Goal: Task Accomplishment & Management: Complete application form

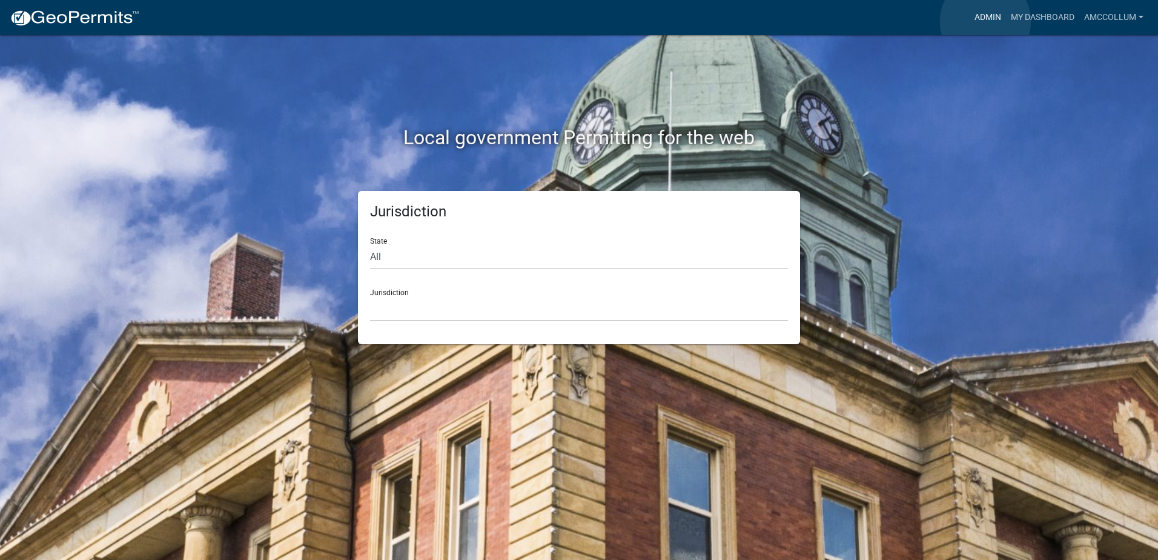
click at [986, 21] on link "Admin" at bounding box center [988, 17] width 36 height 23
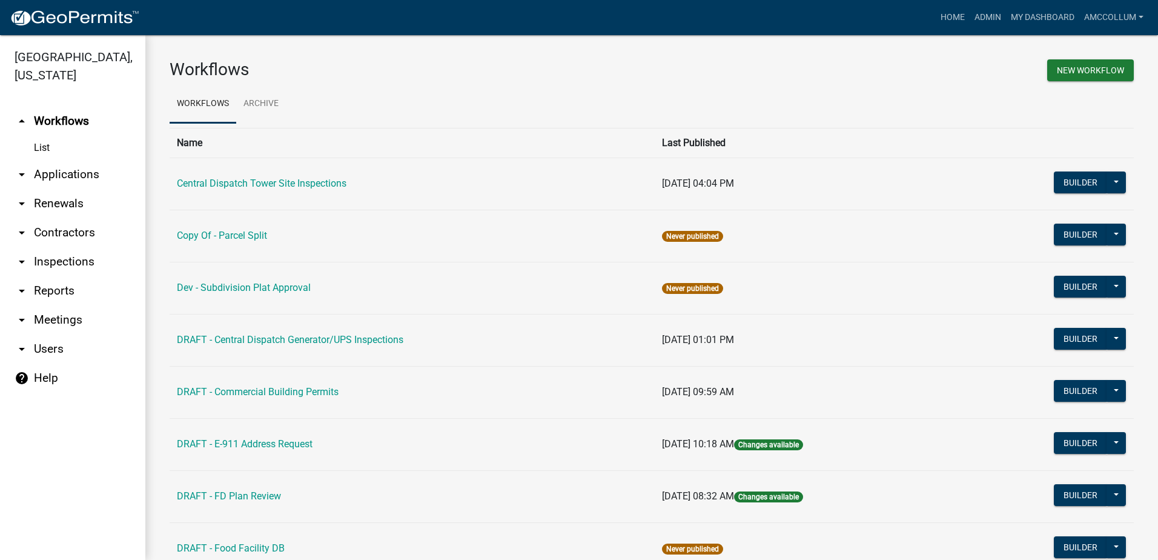
click at [76, 160] on link "arrow_drop_down Applications" at bounding box center [72, 174] width 145 height 29
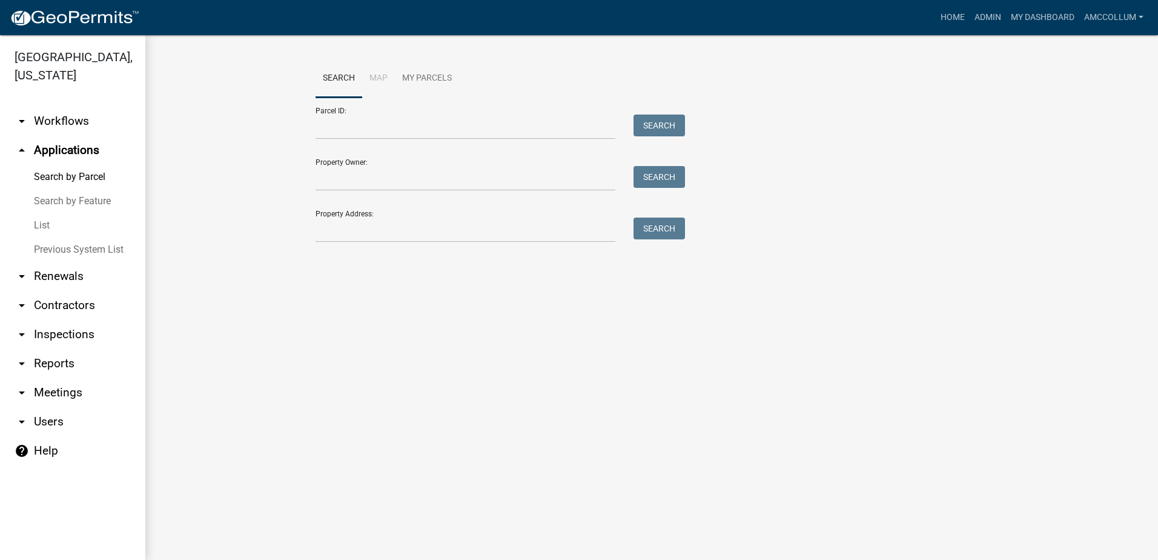
click at [41, 213] on link "List" at bounding box center [72, 225] width 145 height 24
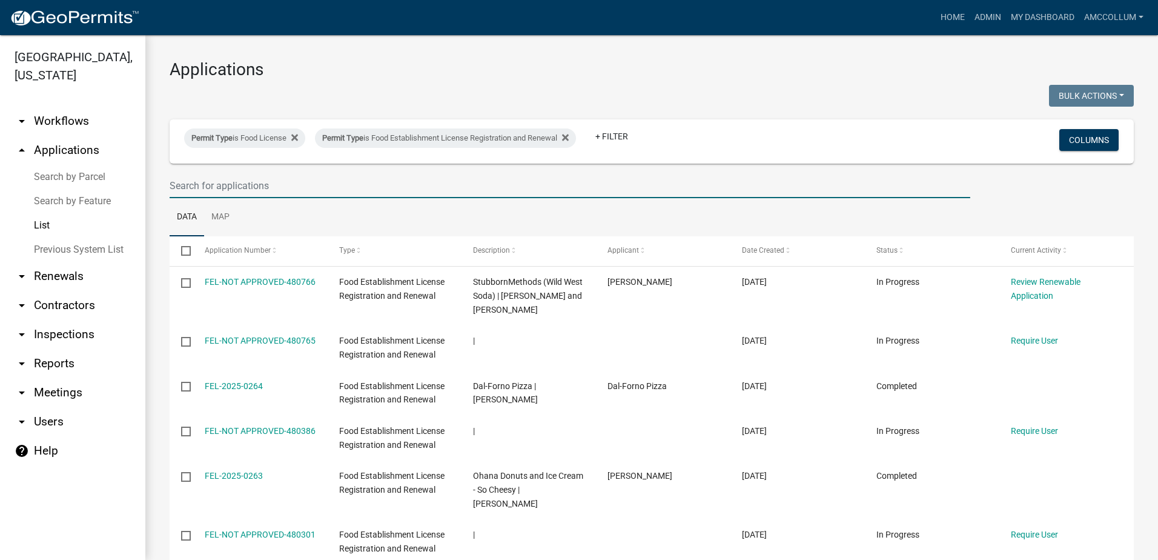
click at [216, 188] on input "text" at bounding box center [570, 185] width 801 height 25
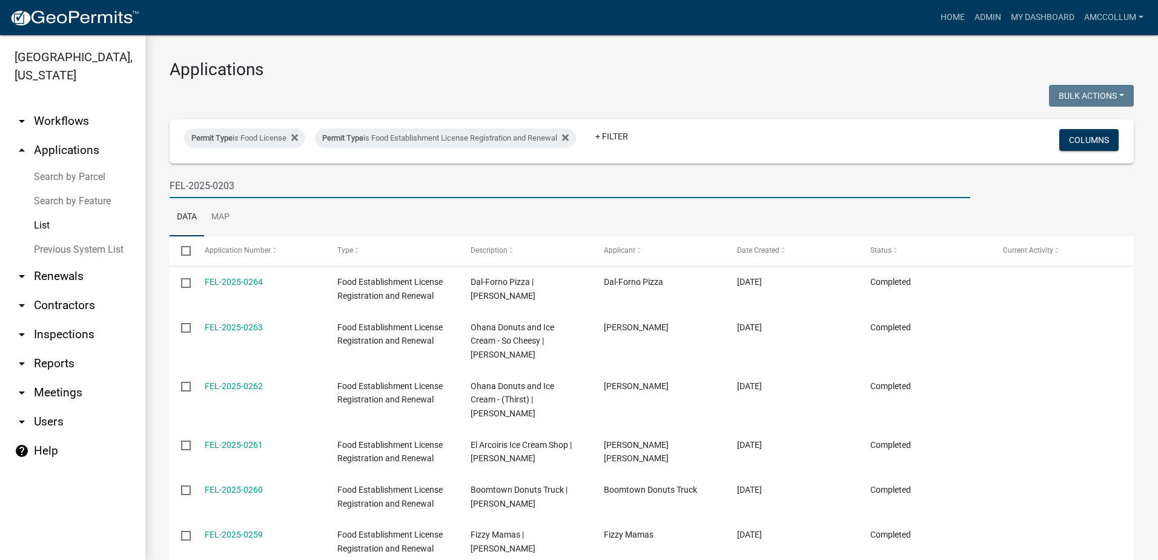
type input "FEL-2025-0203"
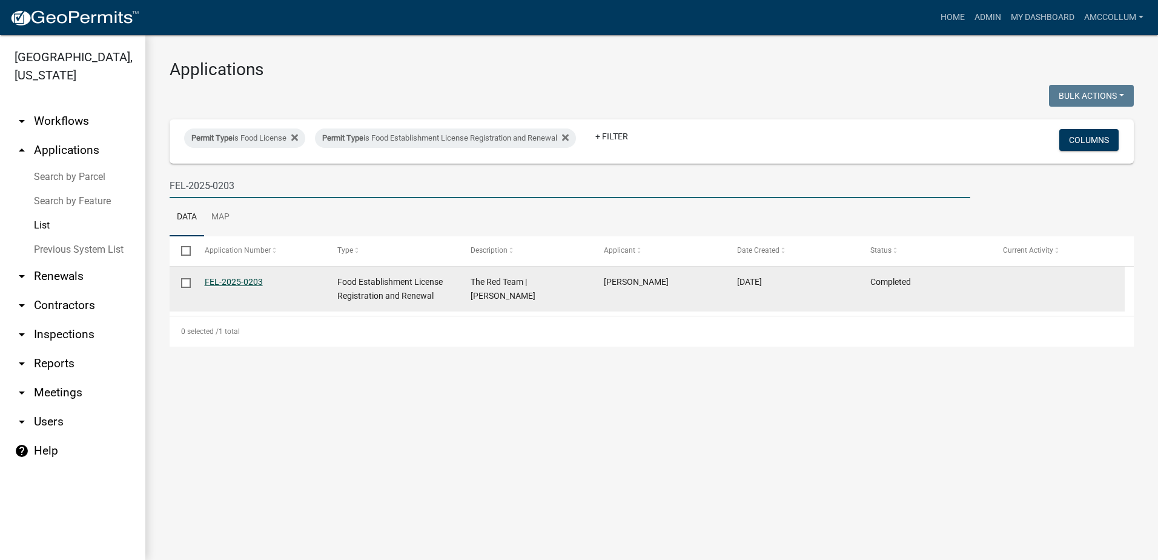
click at [228, 283] on link "FEL-2025-0203" at bounding box center [234, 282] width 58 height 10
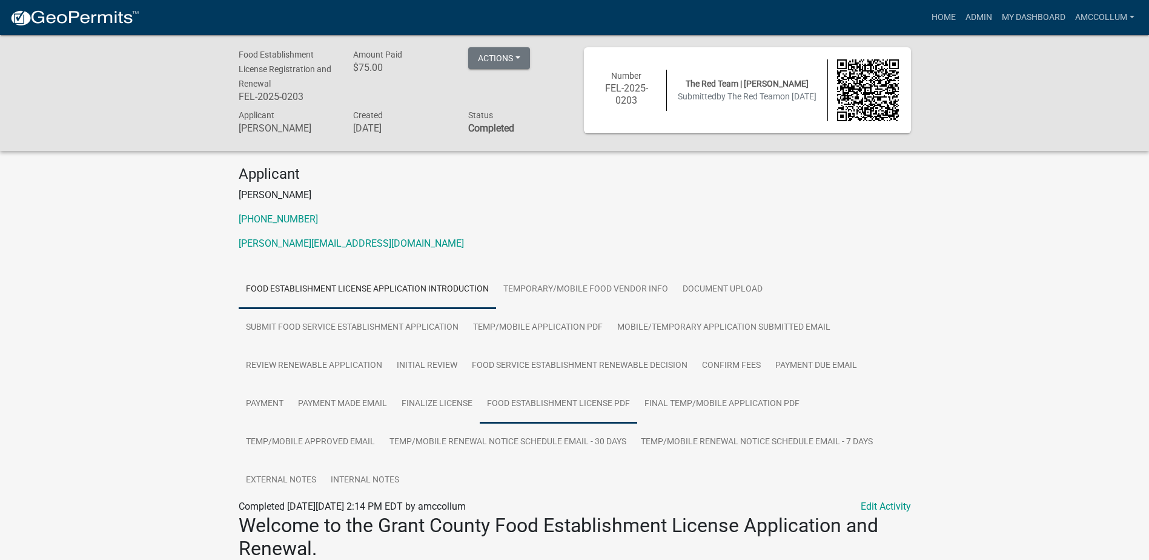
click at [556, 402] on link "Food Establishment License PDF" at bounding box center [559, 404] width 158 height 39
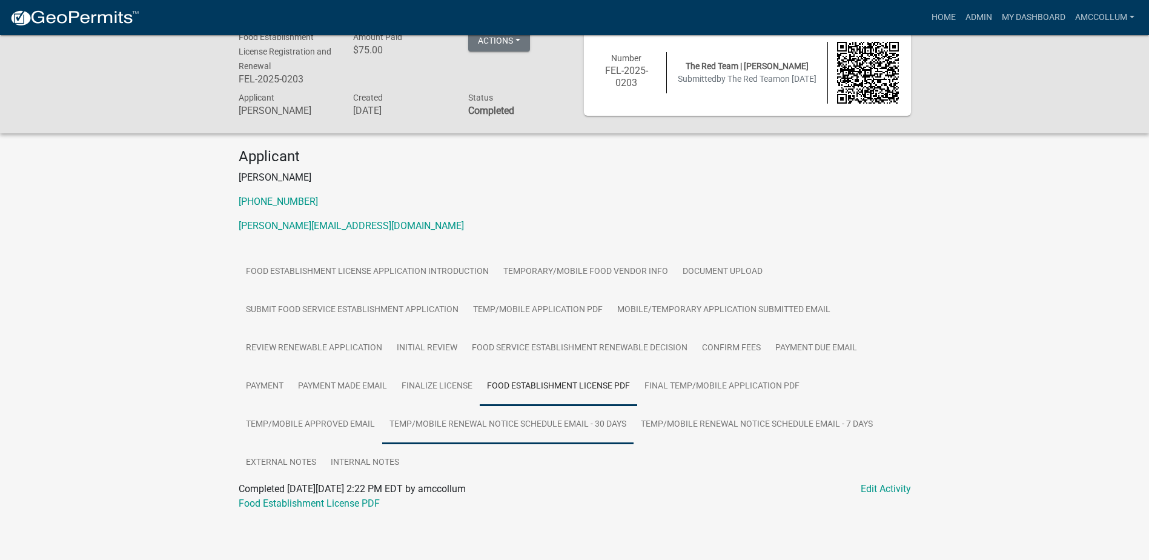
scroll to position [35, 0]
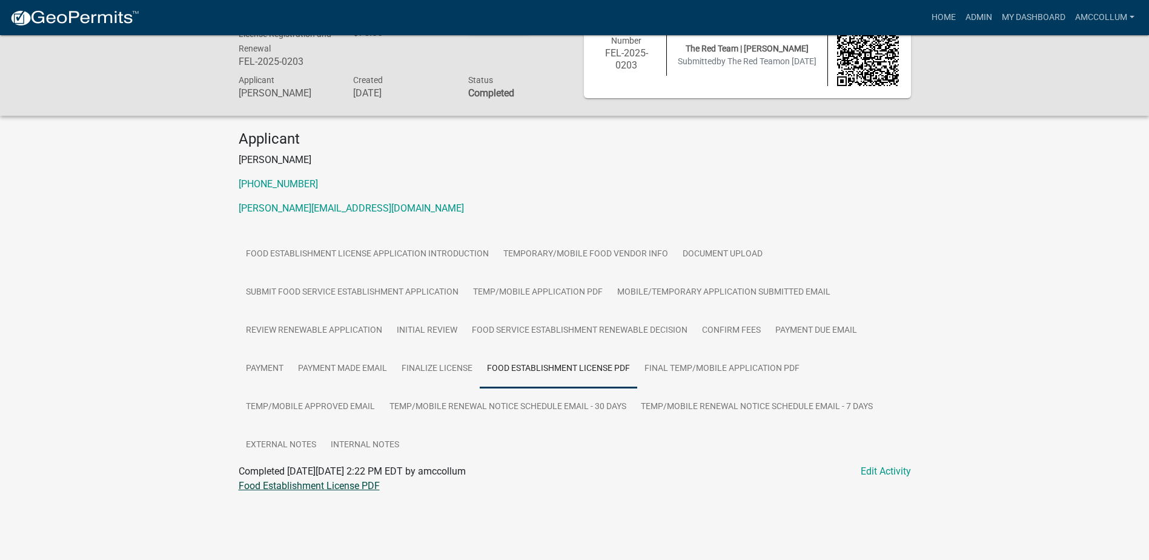
click at [294, 489] on link "Food Establishment License PDF" at bounding box center [309, 486] width 141 height 12
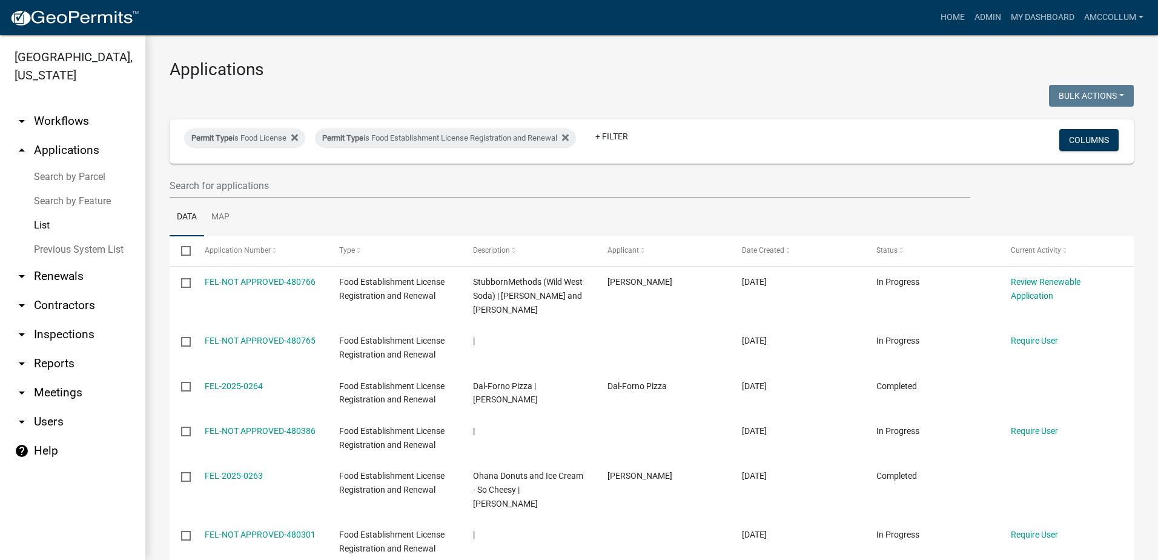
click at [262, 218] on ul "Data Map" at bounding box center [652, 217] width 965 height 38
click at [257, 182] on input "text" at bounding box center [570, 185] width 801 height 25
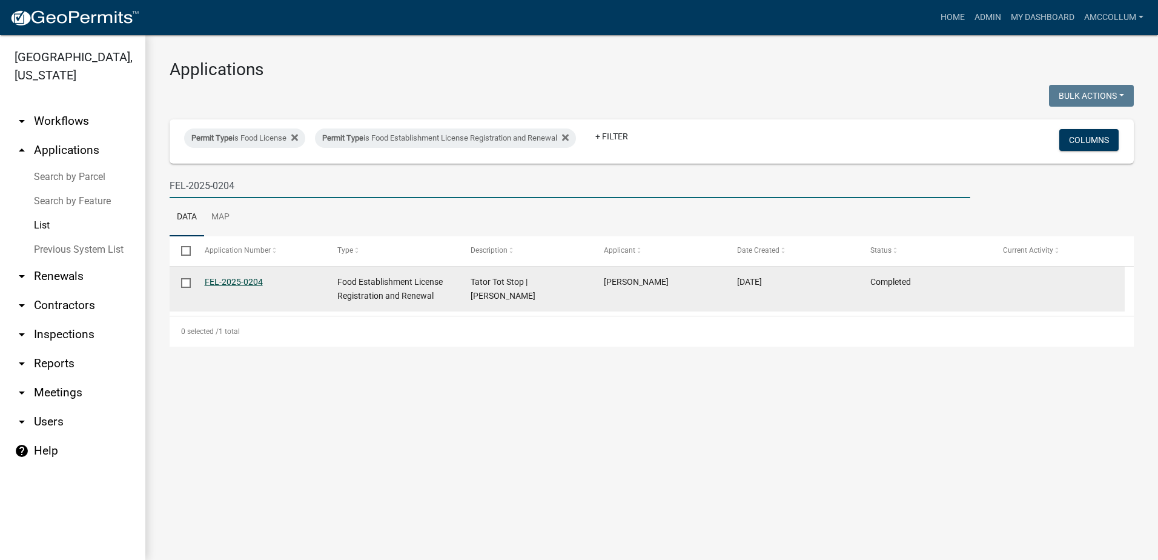
type input "FEL-2025-0204"
click at [230, 277] on link "FEL-2025-0204" at bounding box center [234, 282] width 58 height 10
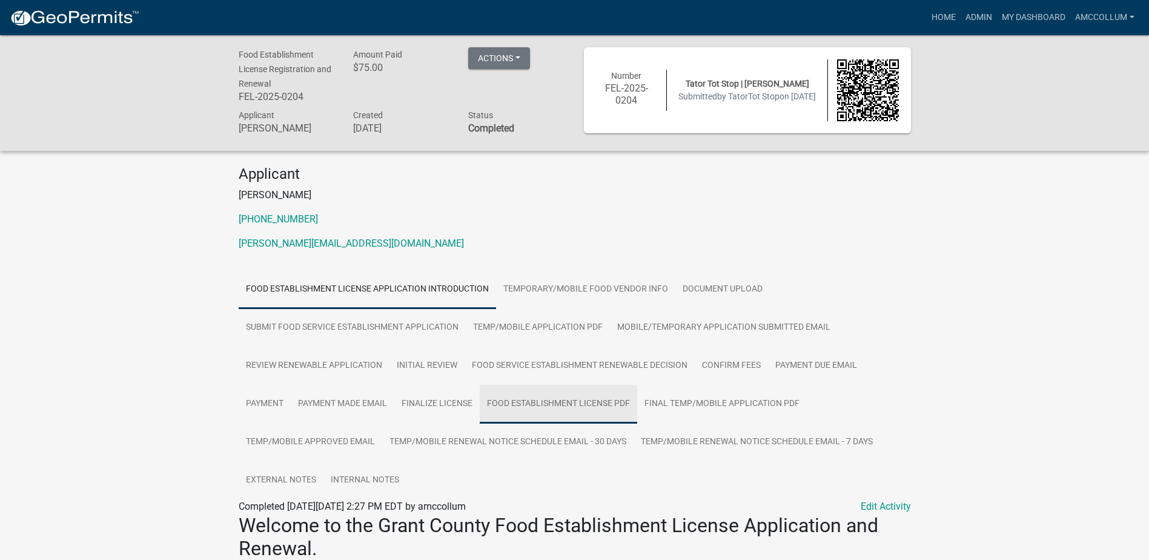
click at [565, 402] on link "Food Establishment License PDF" at bounding box center [559, 404] width 158 height 39
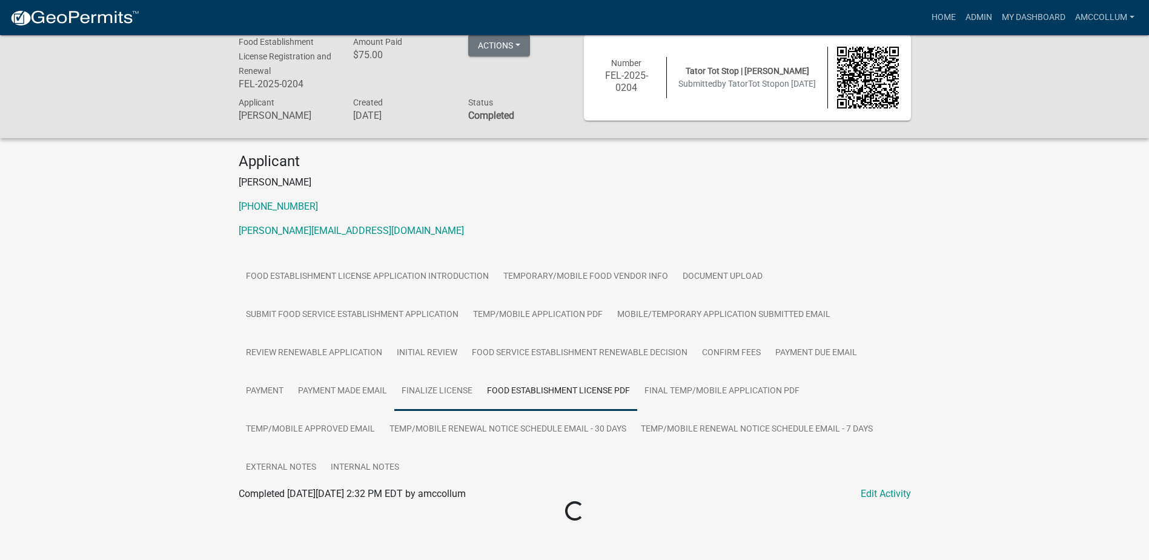
scroll to position [35, 0]
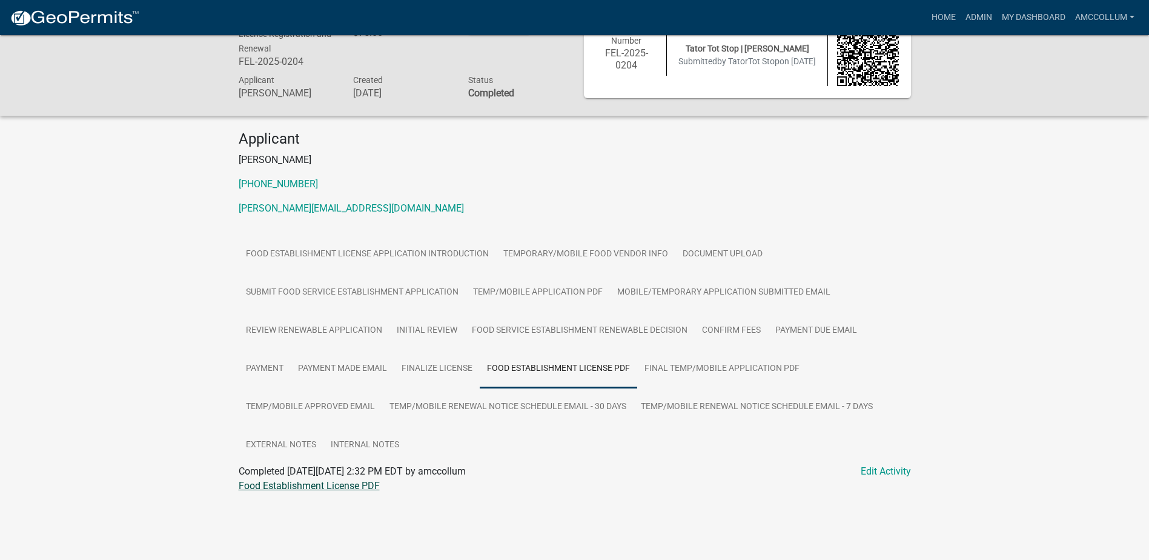
click at [296, 485] on link "Food Establishment License PDF" at bounding box center [309, 486] width 141 height 12
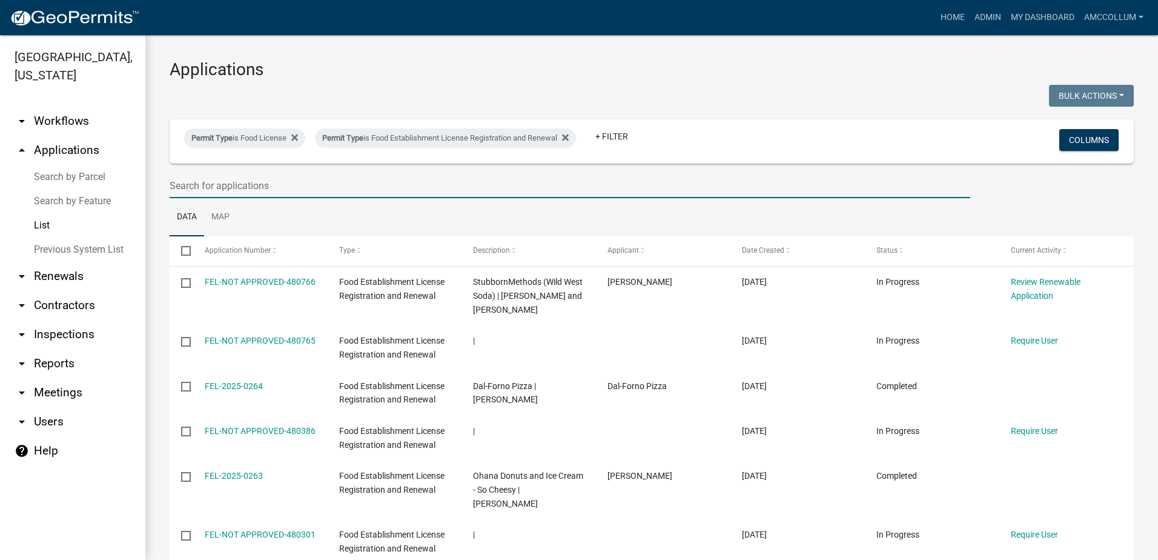
click at [236, 185] on input "text" at bounding box center [570, 185] width 801 height 25
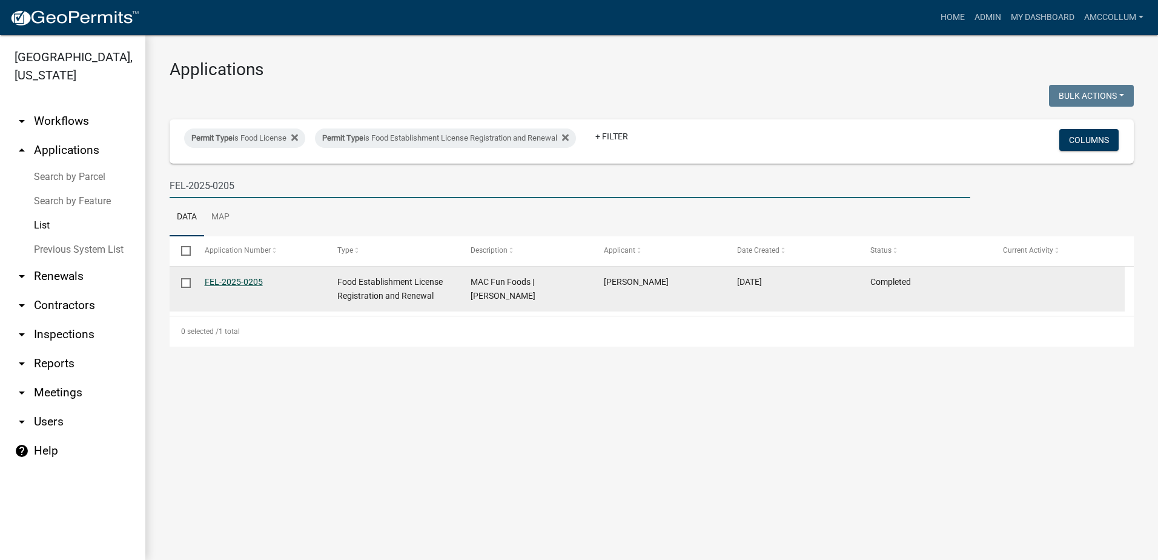
type input "FEL-2025-0205"
click at [251, 277] on link "FEL-2025-0205" at bounding box center [234, 282] width 58 height 10
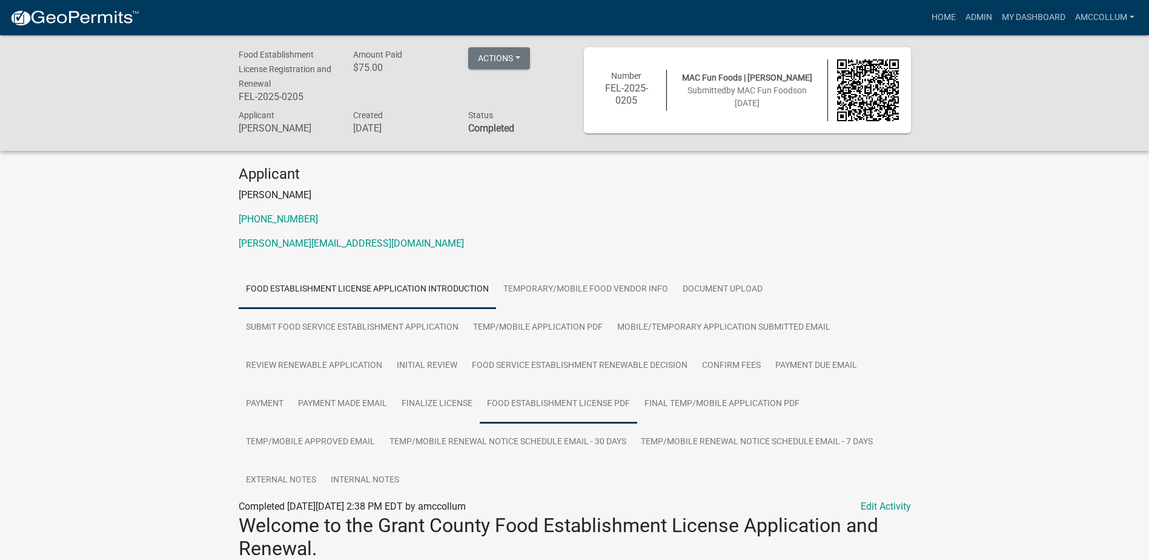
click at [557, 404] on link "Food Establishment License PDF" at bounding box center [559, 404] width 158 height 39
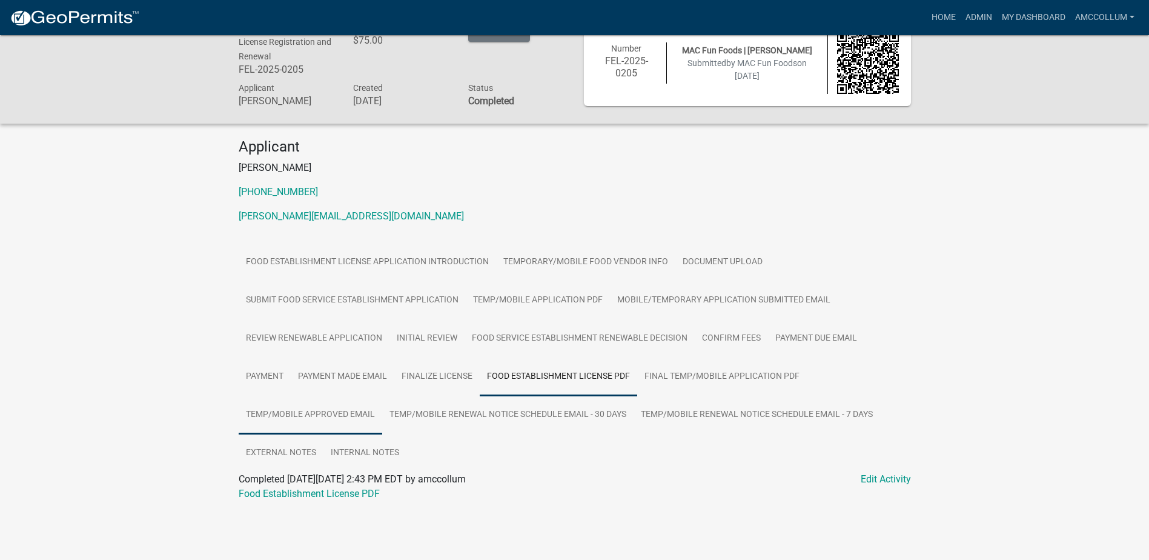
scroll to position [35, 0]
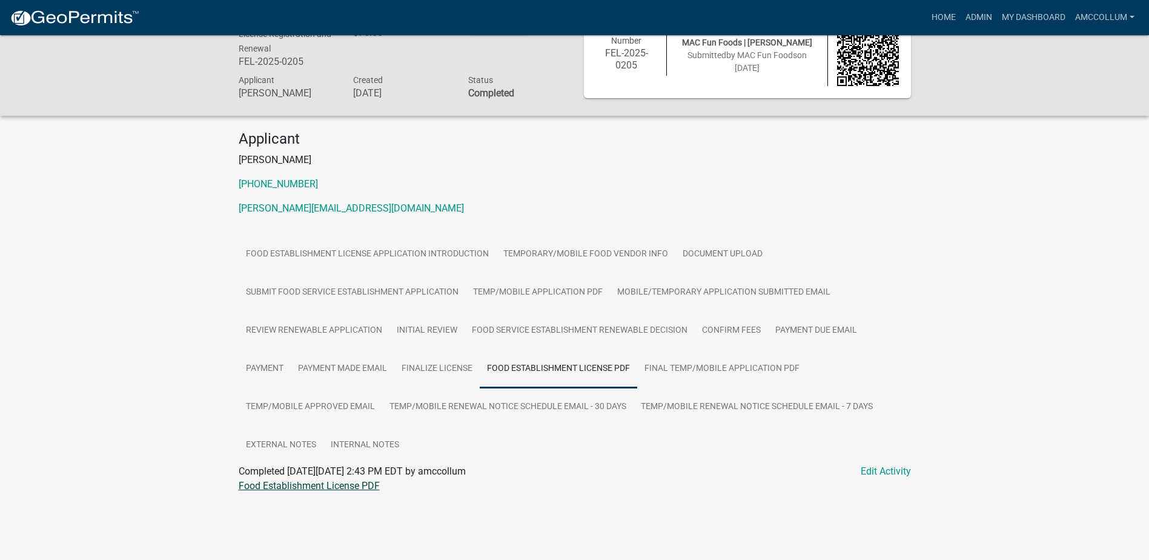
click at [323, 488] on link "Food Establishment License PDF" at bounding box center [309, 486] width 141 height 12
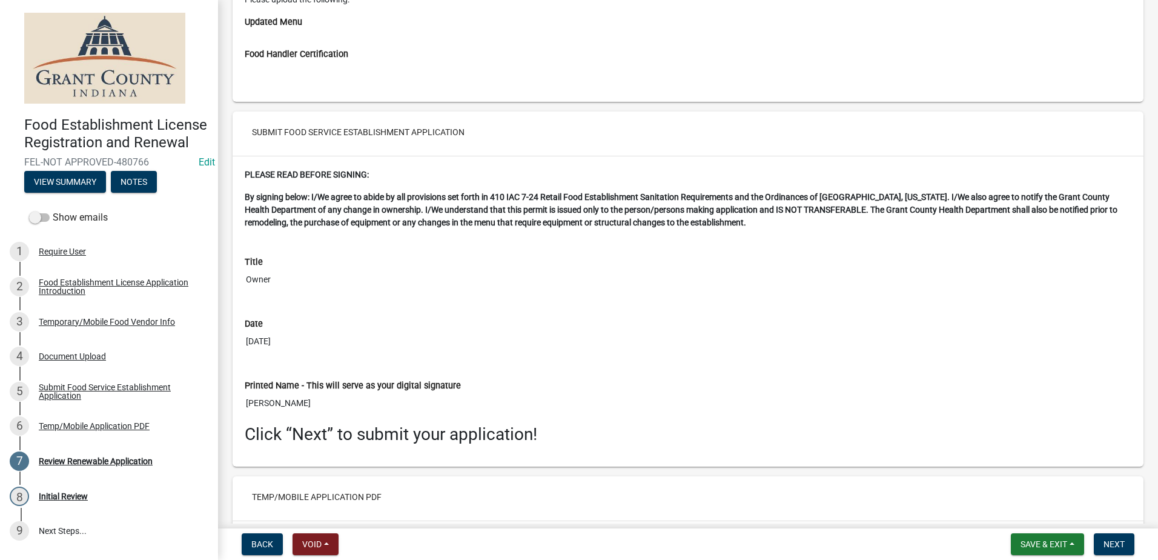
scroll to position [2386, 0]
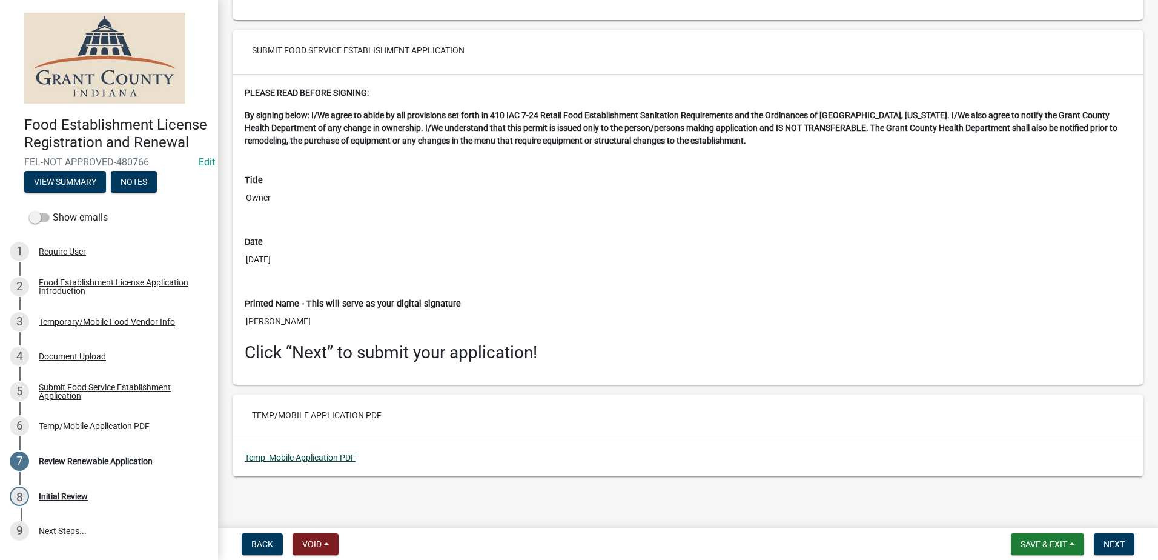
click at [266, 453] on link "Temp_Mobile Application PDF" at bounding box center [300, 458] width 111 height 10
click at [1113, 538] on button "Next" at bounding box center [1114, 544] width 41 height 22
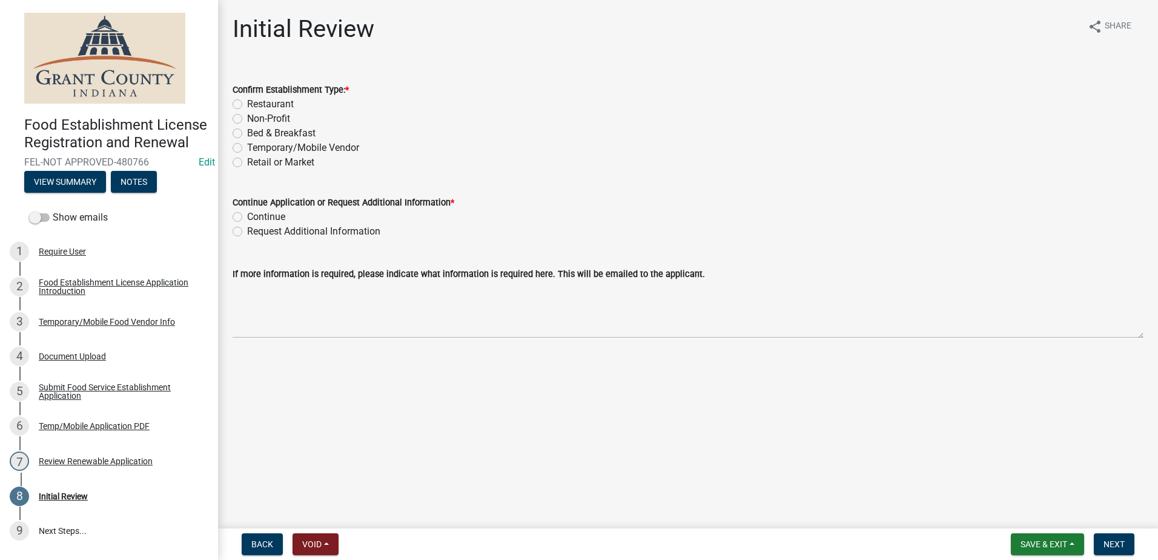
click at [247, 144] on label "Temporary/Mobile Vendor" at bounding box center [303, 148] width 112 height 15
click at [247, 144] on input "Temporary/Mobile Vendor" at bounding box center [251, 145] width 8 height 8
radio input "true"
click at [247, 213] on label "Continue" at bounding box center [266, 217] width 38 height 15
click at [247, 213] on input "Continue" at bounding box center [251, 214] width 8 height 8
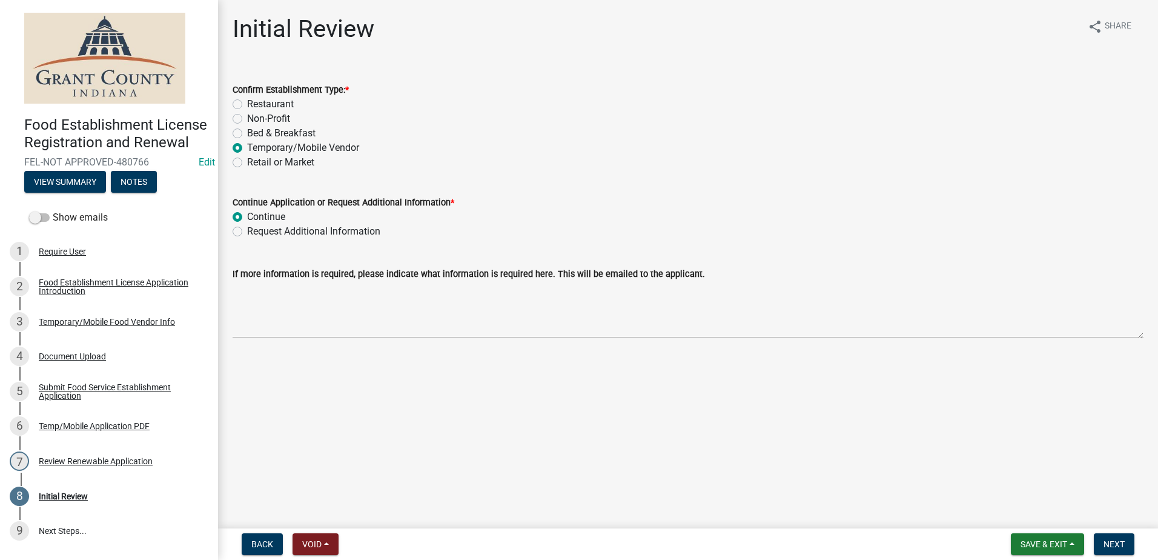
radio input "true"
click at [319, 389] on main "Initial Review share Share Confirm Establishment Type: * Restaurant Non-Profit …" at bounding box center [688, 261] width 940 height 523
click at [1109, 542] on span "Next" at bounding box center [1114, 544] width 21 height 10
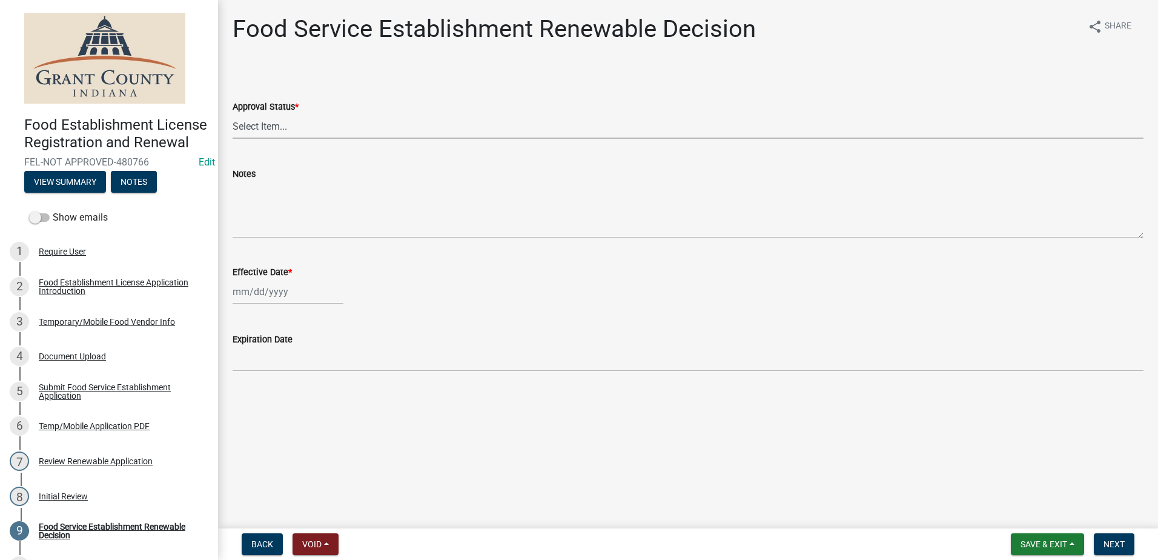
click at [396, 124] on select "Select Item... Approved Denied" at bounding box center [688, 126] width 911 height 25
click at [233, 114] on select "Select Item... Approved Denied" at bounding box center [688, 126] width 911 height 25
select select "f8bc5ebe-de22-4857-900a-5f4c078c3457"
select select "9"
select select "2025"
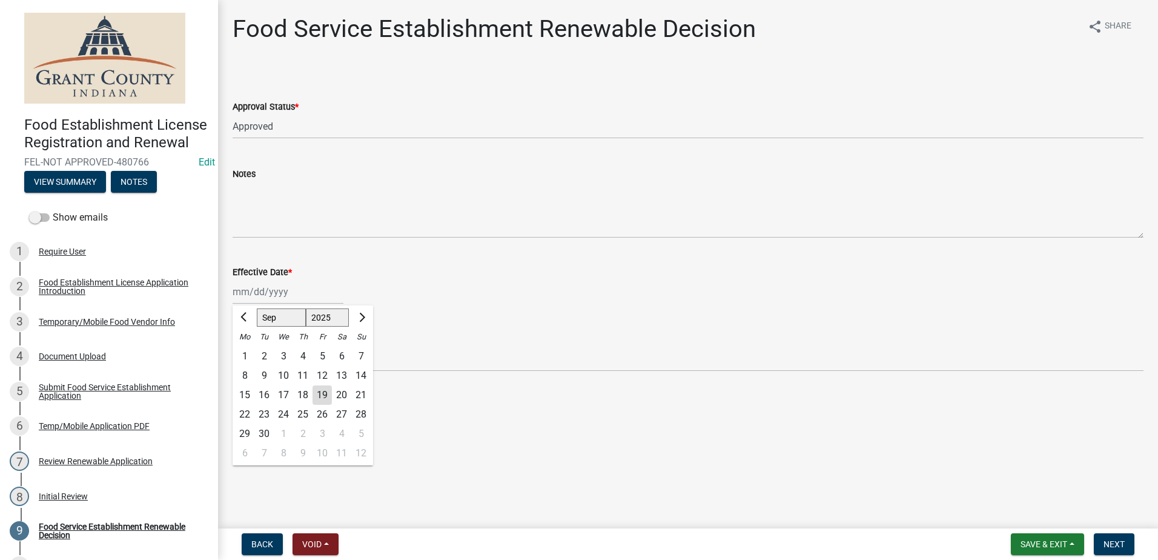
click at [287, 294] on div "[PERSON_NAME] Feb Mar Apr [PERSON_NAME][DATE] Oct Nov [DATE] 1526 1527 1528 152…" at bounding box center [288, 291] width 111 height 25
click at [436, 240] on wm-data-entity-input "Notes" at bounding box center [688, 199] width 911 height 98
select select "9"
select select "2025"
click at [266, 291] on div "[PERSON_NAME] Feb Mar Apr [PERSON_NAME][DATE] Oct Nov [DATE] 1526 1527 1528 152…" at bounding box center [288, 291] width 111 height 25
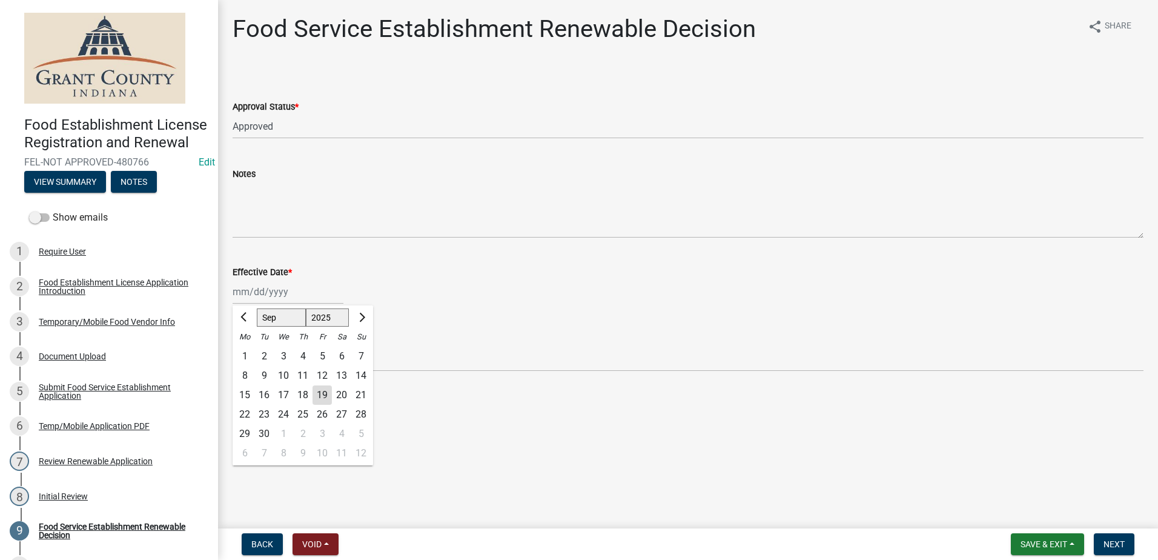
click at [321, 389] on div "19" at bounding box center [322, 394] width 19 height 19
type input "[DATE]"
click at [1113, 538] on button "Next" at bounding box center [1114, 544] width 41 height 22
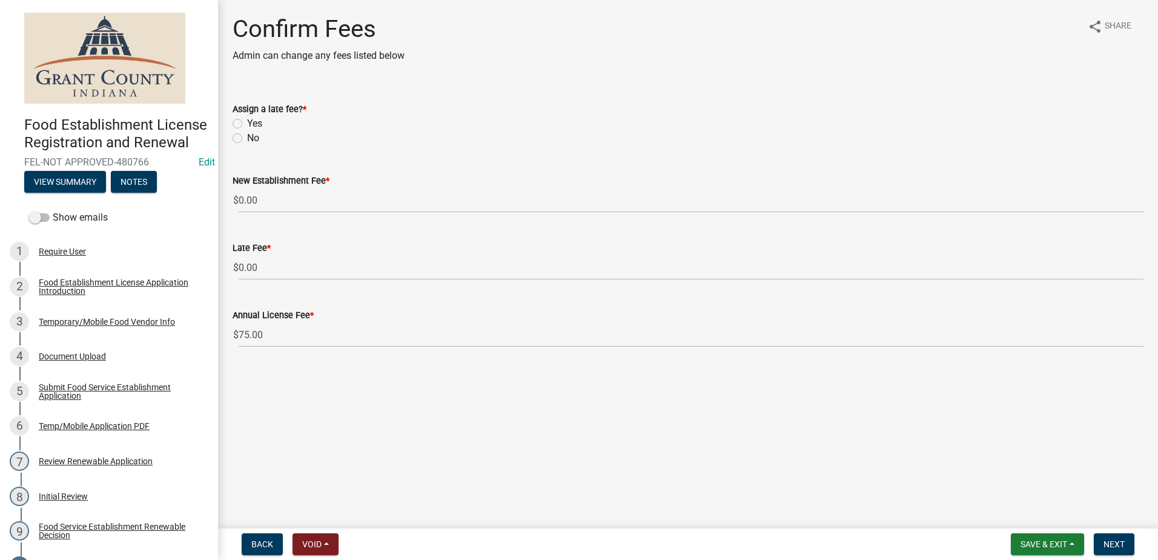
click at [247, 124] on label "Yes" at bounding box center [254, 123] width 15 height 15
click at [247, 124] on input "Yes" at bounding box center [251, 120] width 8 height 8
radio input "true"
click at [1125, 540] on span "Next" at bounding box center [1114, 544] width 21 height 10
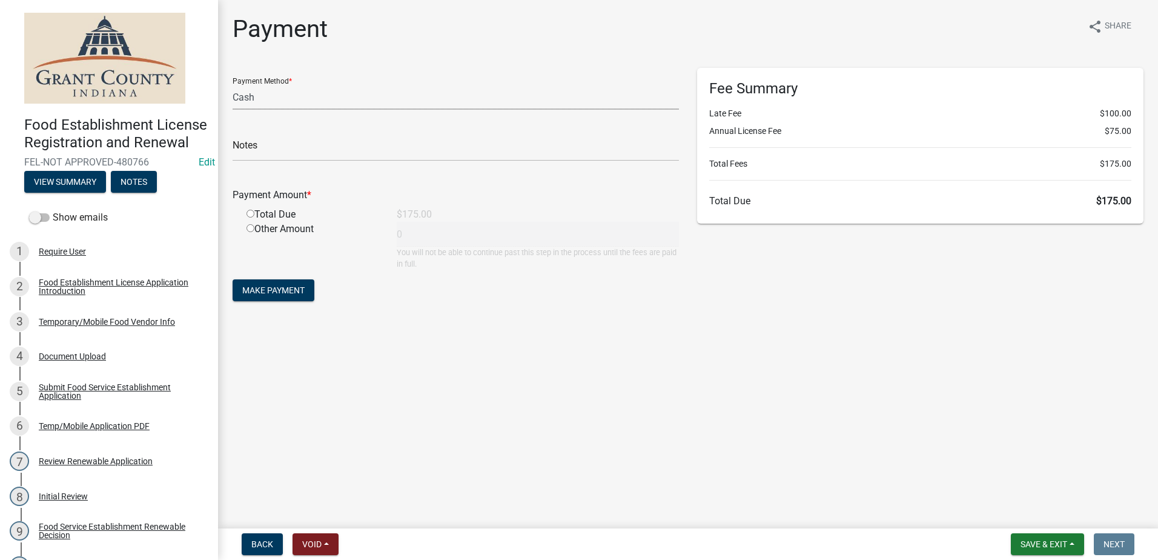
click at [299, 94] on select "Credit Card POS Check Cash" at bounding box center [456, 97] width 447 height 25
select select "0: 2"
click at [233, 85] on select "Credit Card POS Check Cash" at bounding box center [456, 97] width 447 height 25
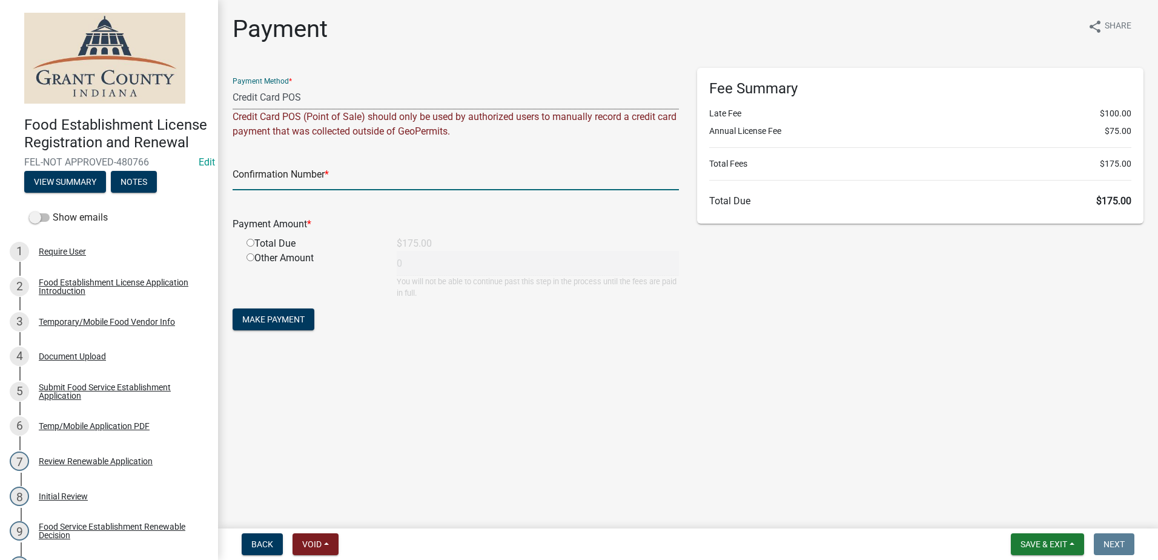
click at [357, 174] on input "text" at bounding box center [456, 177] width 447 height 25
type input "15003166"
click at [252, 244] on input "radio" at bounding box center [251, 243] width 8 height 8
radio input "true"
type input "175"
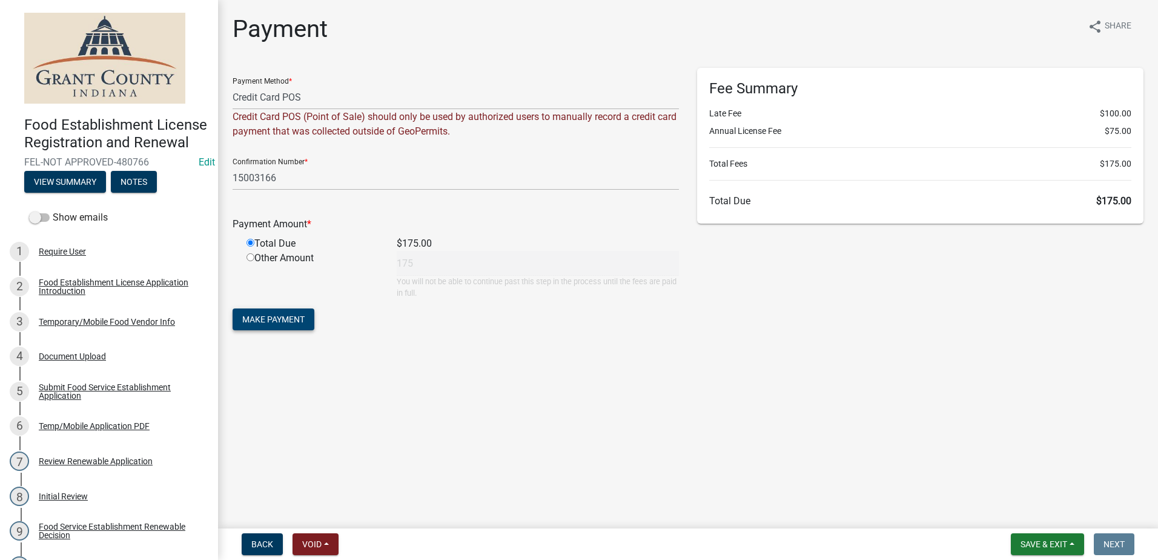
click at [271, 318] on span "Make Payment" at bounding box center [273, 319] width 62 height 10
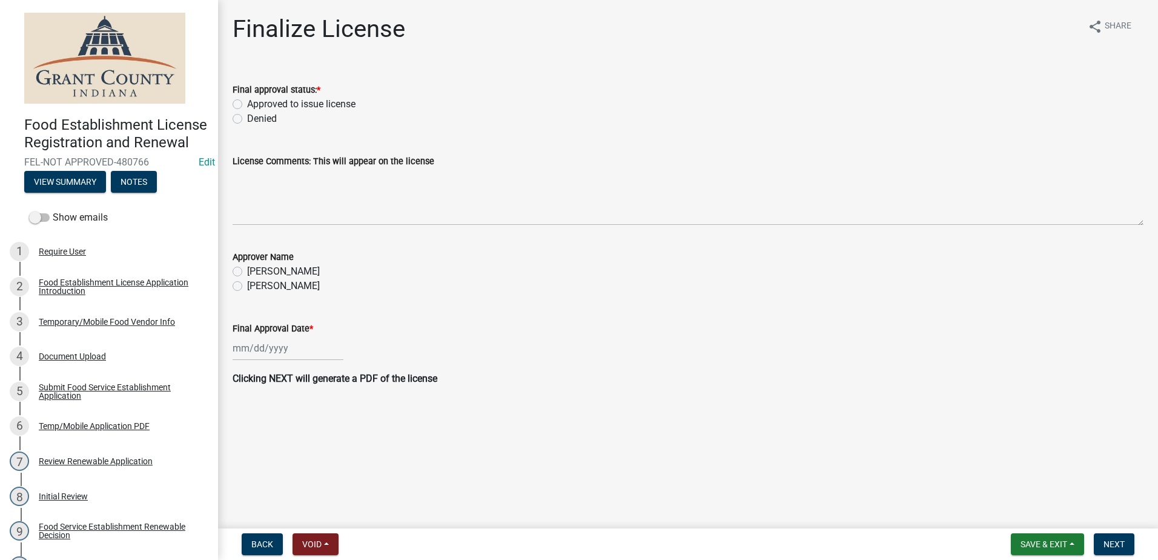
click at [247, 107] on label "Approved to issue license" at bounding box center [301, 104] width 108 height 15
click at [247, 105] on input "Approved to issue license" at bounding box center [251, 101] width 8 height 8
radio input "true"
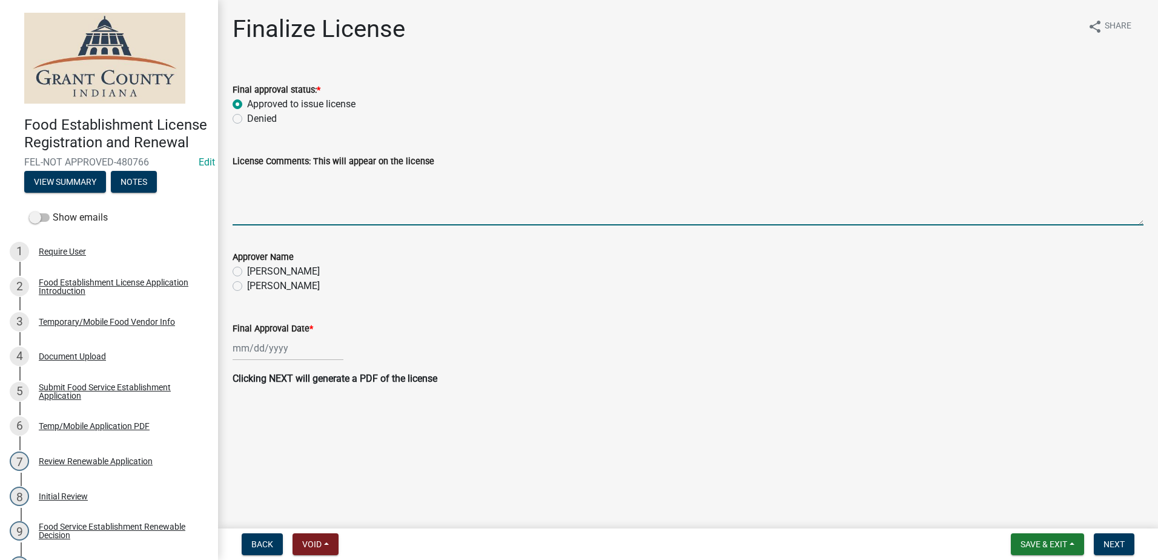
click at [325, 202] on textarea "License Comments: This will appear on the license" at bounding box center [688, 196] width 911 height 57
click at [247, 282] on label "[PERSON_NAME]" at bounding box center [283, 286] width 73 height 15
click at [247, 282] on input "[PERSON_NAME]" at bounding box center [251, 283] width 8 height 8
radio input "true"
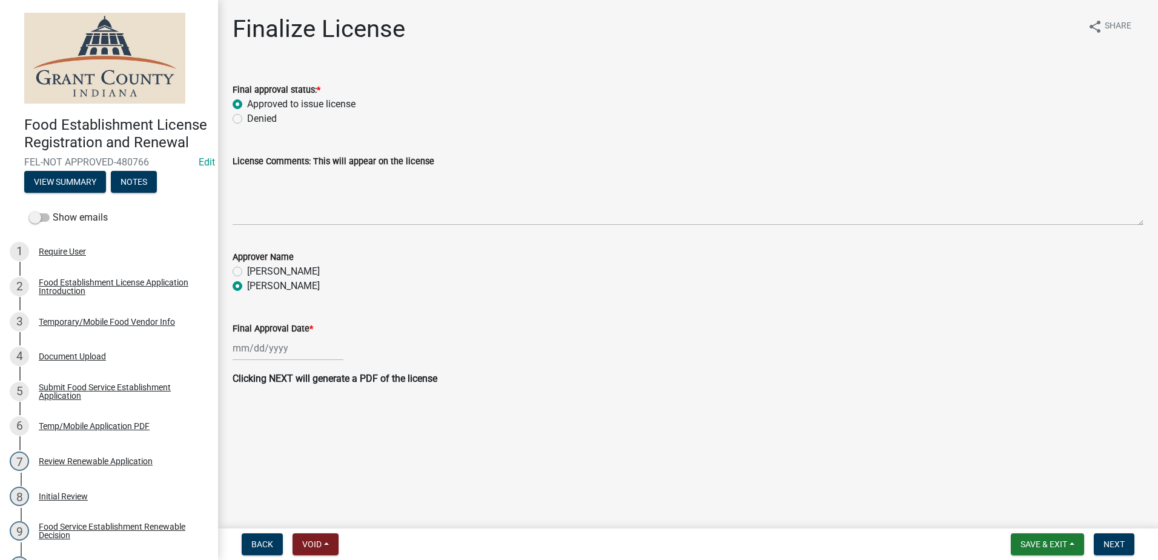
click at [290, 348] on div at bounding box center [288, 348] width 111 height 25
select select "9"
select select "2025"
click at [324, 454] on div "19" at bounding box center [322, 451] width 19 height 19
type input "[DATE]"
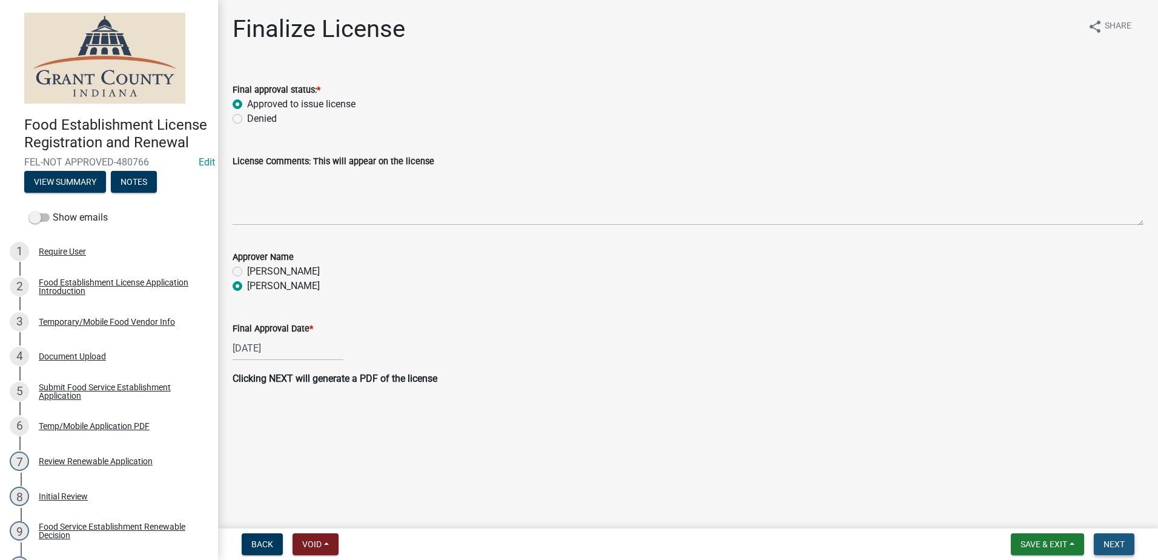
click at [1108, 537] on button "Next" at bounding box center [1114, 544] width 41 height 22
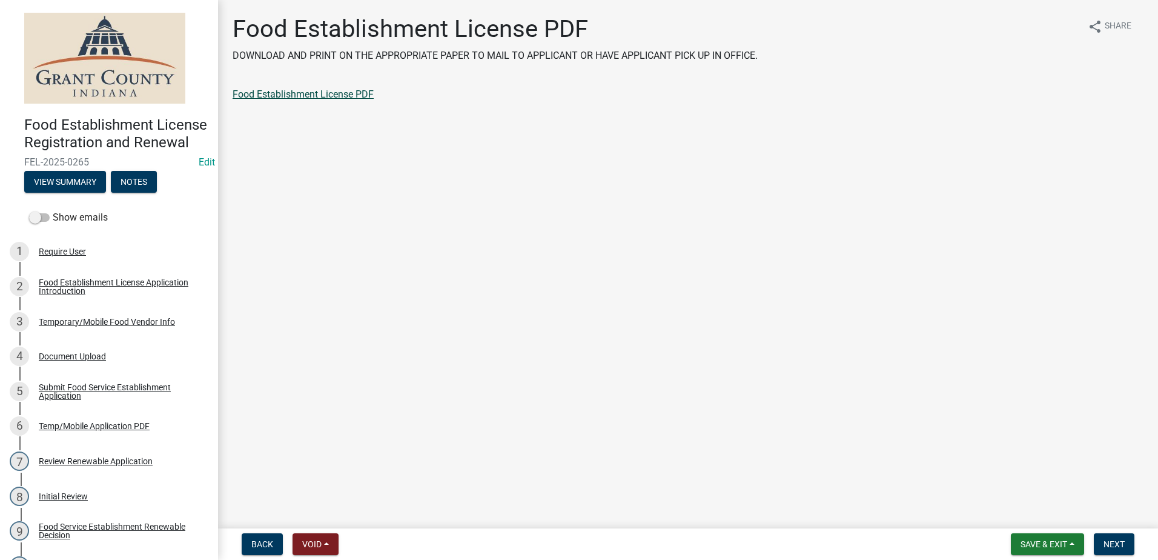
click at [287, 89] on link "Food Establishment License PDF" at bounding box center [303, 94] width 141 height 12
click at [1113, 543] on span "Next" at bounding box center [1114, 544] width 21 height 10
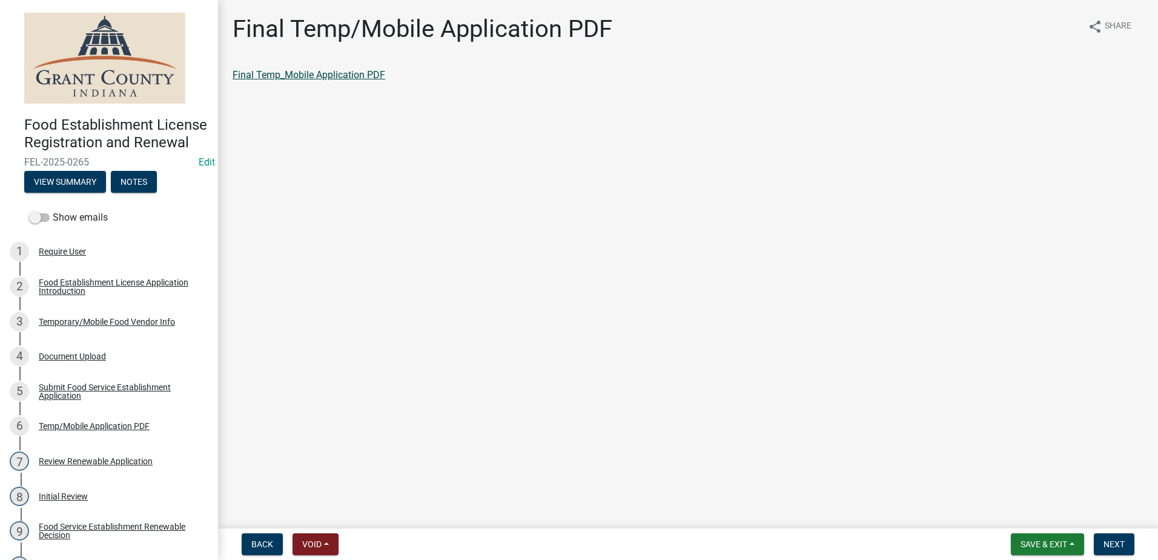
click at [311, 75] on link "Final Temp_Mobile Application PDF" at bounding box center [309, 75] width 153 height 12
click at [1108, 547] on span "Next" at bounding box center [1114, 544] width 21 height 10
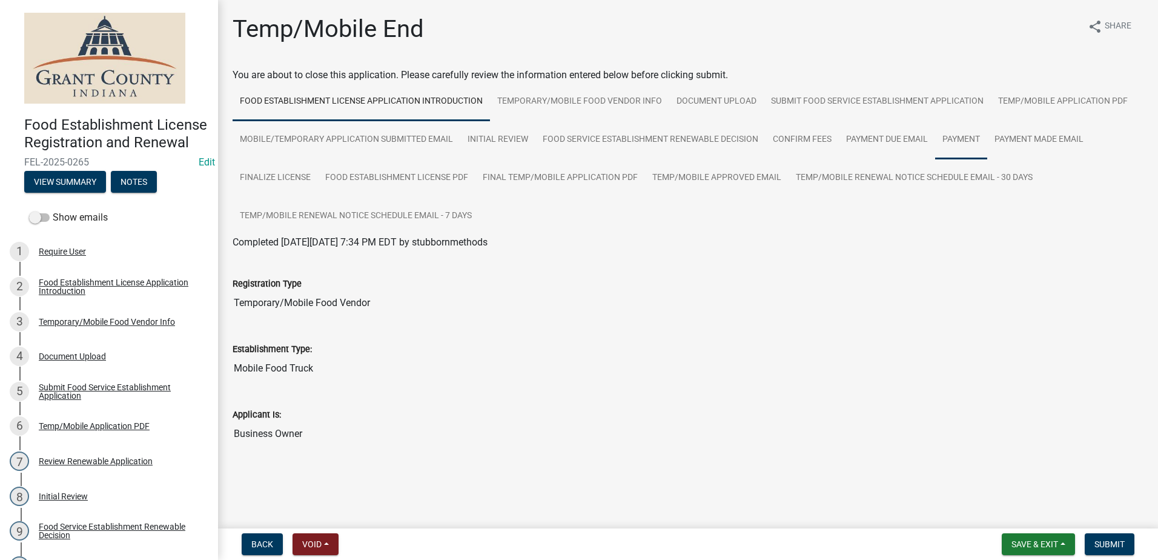
click at [953, 138] on link "Payment" at bounding box center [961, 140] width 52 height 39
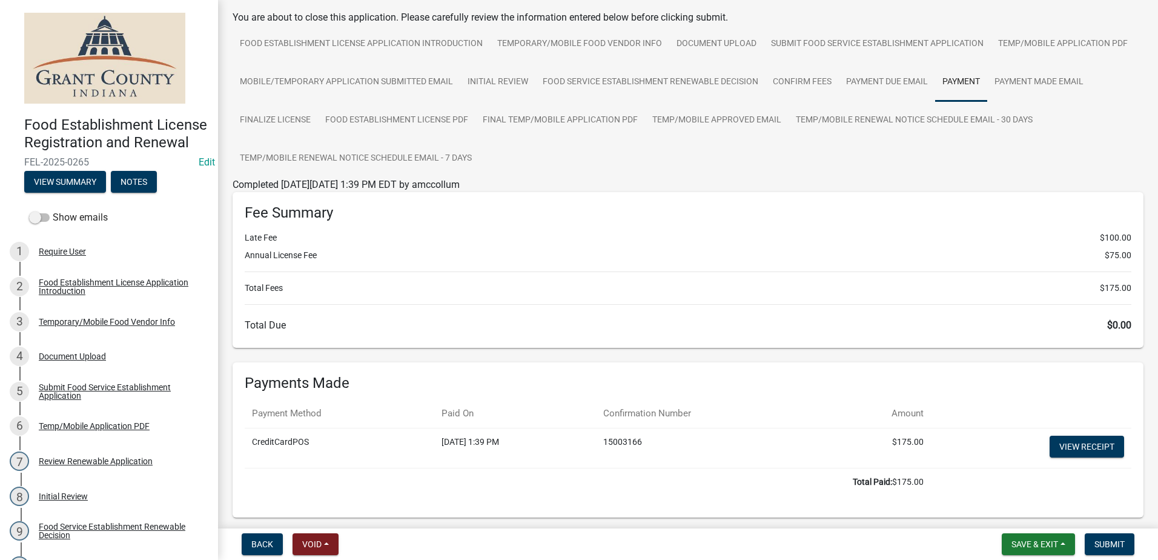
scroll to position [113, 0]
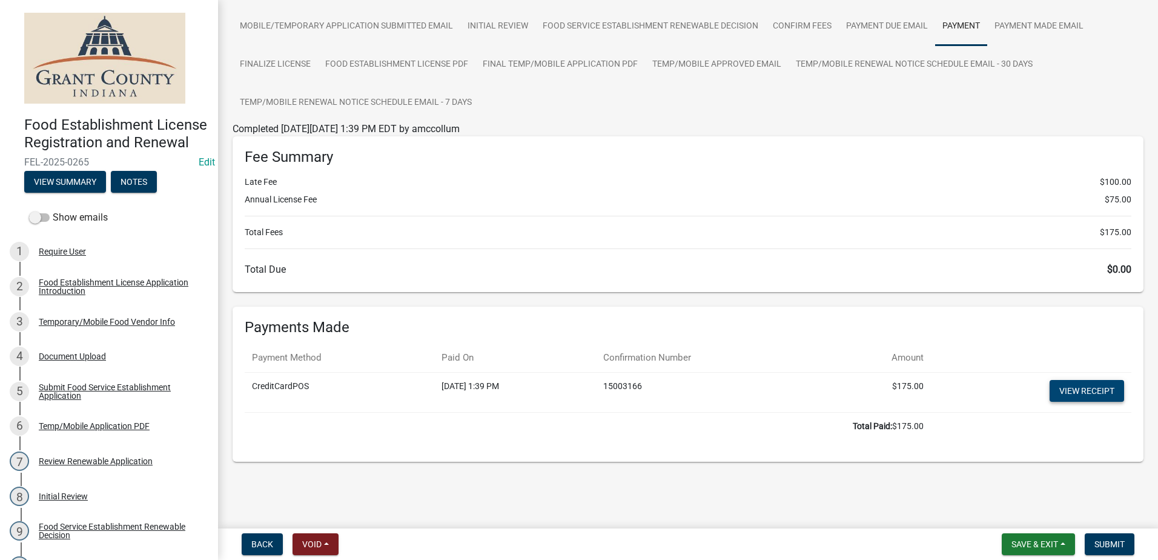
click at [1054, 391] on link "View receipt" at bounding box center [1087, 391] width 75 height 22
click at [1112, 542] on span "Submit" at bounding box center [1110, 544] width 30 height 10
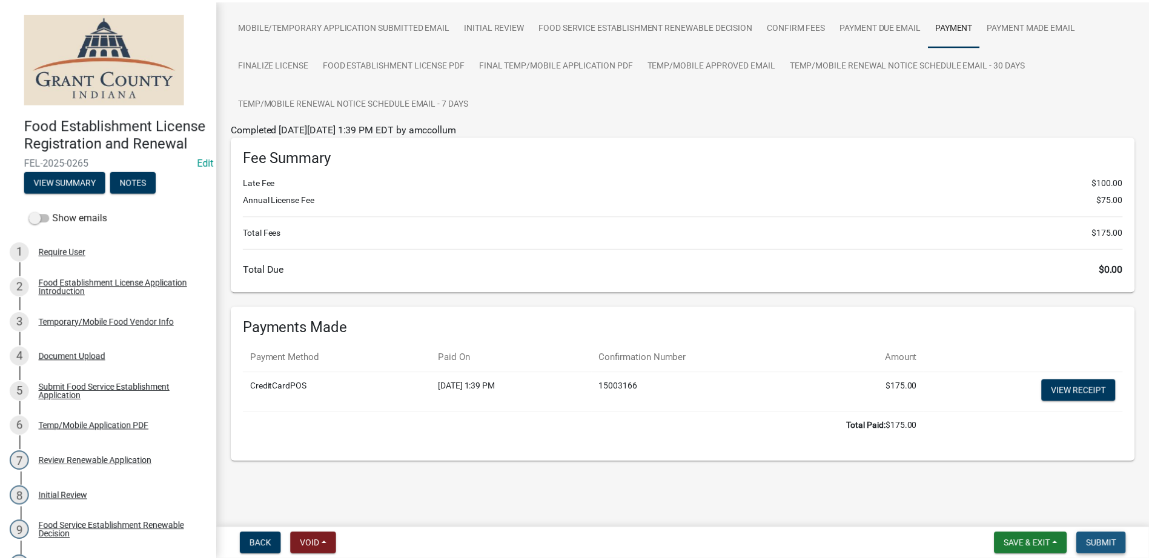
scroll to position [0, 0]
